Goal: Communication & Community: Answer question/provide support

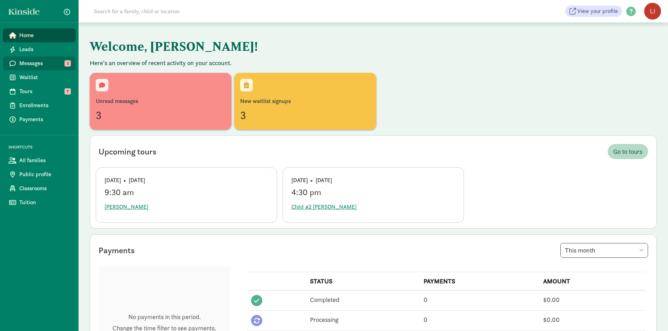
click at [32, 63] on span "Messages" at bounding box center [44, 63] width 51 height 8
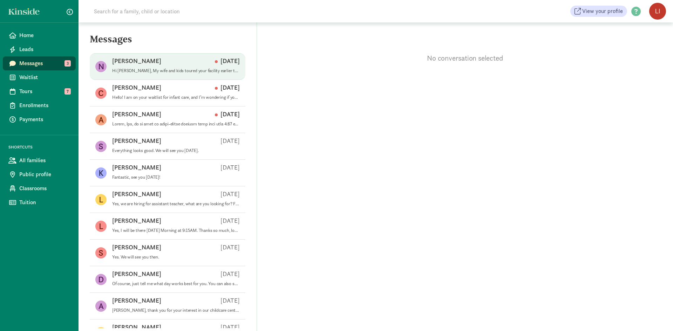
click at [152, 71] on p "Hi Liliana, My wife and kids toured your facility earlier this year. We are won…" at bounding box center [176, 71] width 128 height 6
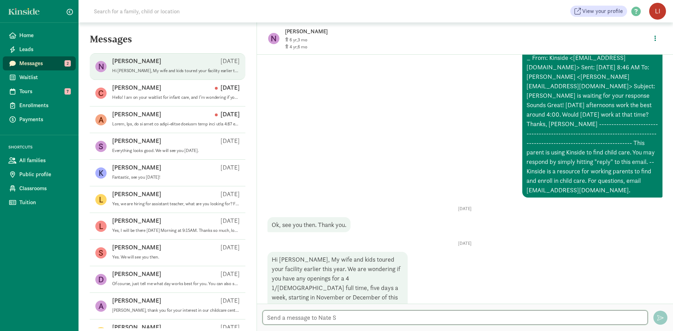
click at [382, 320] on textarea at bounding box center [455, 318] width 385 height 14
drag, startPoint x: 283, startPoint y: 317, endPoint x: 344, endPoint y: 320, distance: 60.7
click at [344, 320] on textarea "Nate, that'se exciting news." at bounding box center [455, 318] width 385 height 14
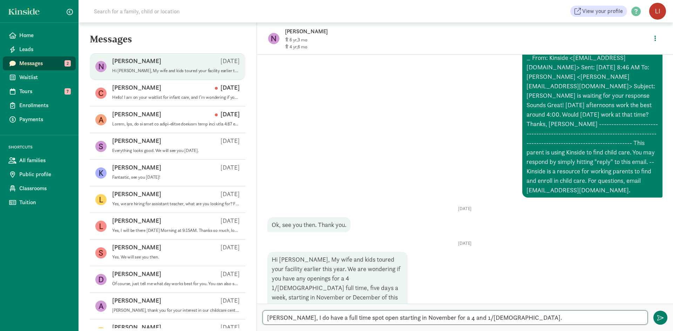
click at [421, 318] on textarea "Nate, I do have a full time spot open starting in November for a 4 and 1/2 year…" at bounding box center [455, 318] width 385 height 14
click at [527, 317] on textarea "Nate, I do have a full time spot open starting in November or December for a 4 …" at bounding box center [455, 318] width 385 height 14
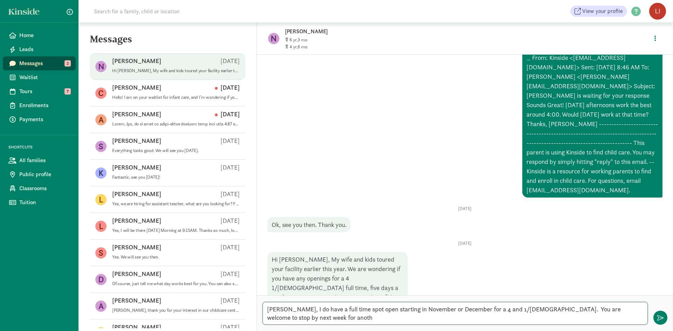
scroll to position [0, 0]
click at [546, 316] on textarea "Nate, I do have a full time spot open starting in November or December for a 4 …" at bounding box center [455, 313] width 385 height 23
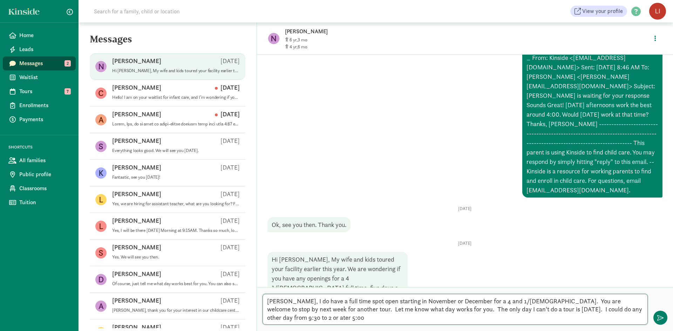
click at [284, 317] on textarea "Nate, I do have a full time spot open starting in November or December for a 4 …" at bounding box center [455, 309] width 385 height 31
click at [331, 317] on textarea "Nate, I do have a full time spot open starting in November or December for a 4 …" at bounding box center [455, 309] width 385 height 31
type textarea "[PERSON_NAME], I do have a full time spot open starting in November or December…"
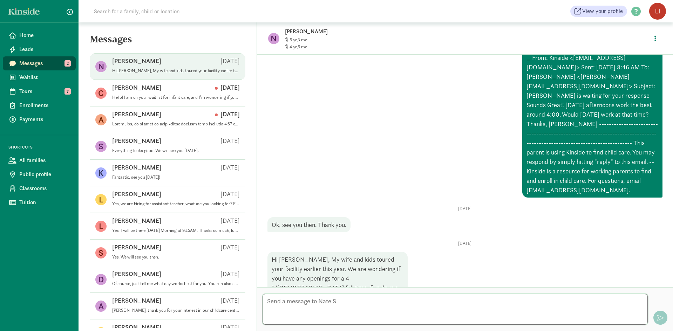
scroll to position [562, 0]
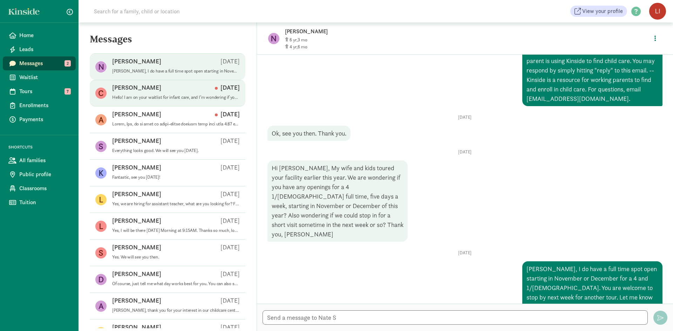
click at [168, 98] on p "Hello! I am on your waitlist for infant care, and I’m wondering if you can give…" at bounding box center [176, 98] width 128 height 6
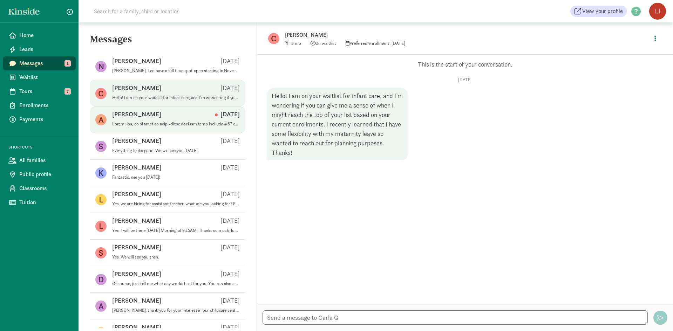
click at [141, 118] on div "Alison N Aug 20" at bounding box center [176, 115] width 128 height 11
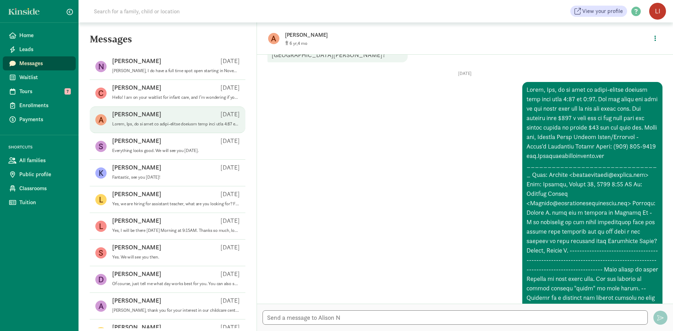
scroll to position [70, 0]
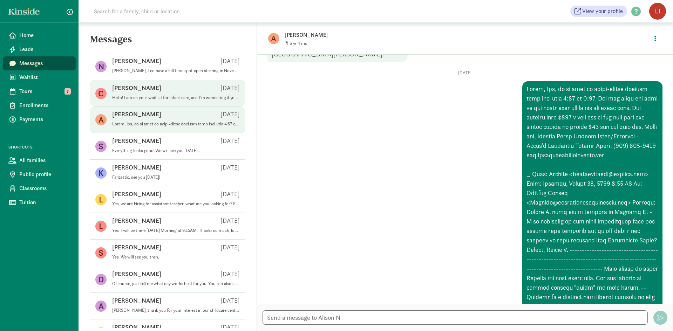
click at [188, 100] on p "Hello! I am on your waitlist for infant care, and I’m wondering if you can give…" at bounding box center [176, 98] width 128 height 6
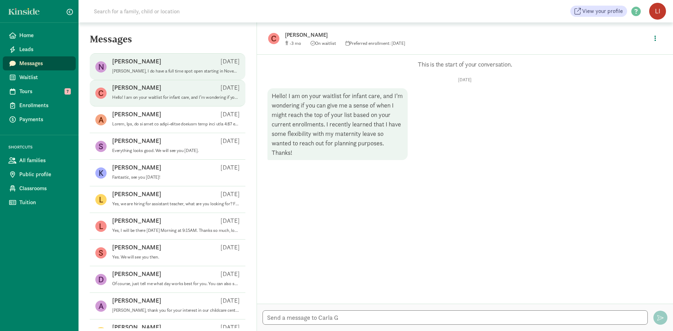
click at [143, 76] on span "Nate S Sep 05 Nate, I do have a full time spot open starting in November or Dec…" at bounding box center [176, 67] width 128 height 20
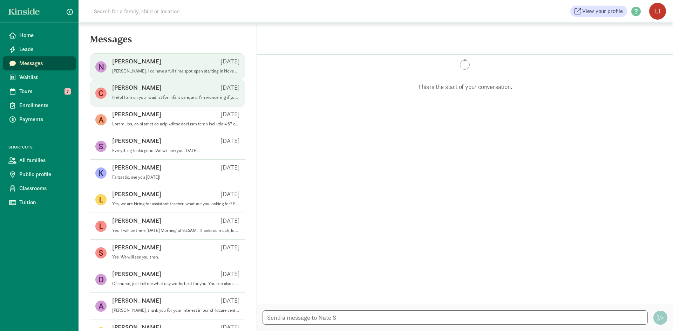
scroll to position [562, 0]
